Goal: Go to known website: Access a specific website the user already knows

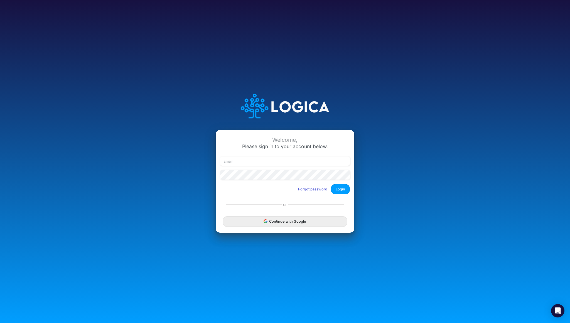
click at [361, 256] on div "Welcome, Please sign in to your account below. Forgot password Login or Continu…" at bounding box center [285, 161] width 570 height 323
